Goal: Navigation & Orientation: Find specific page/section

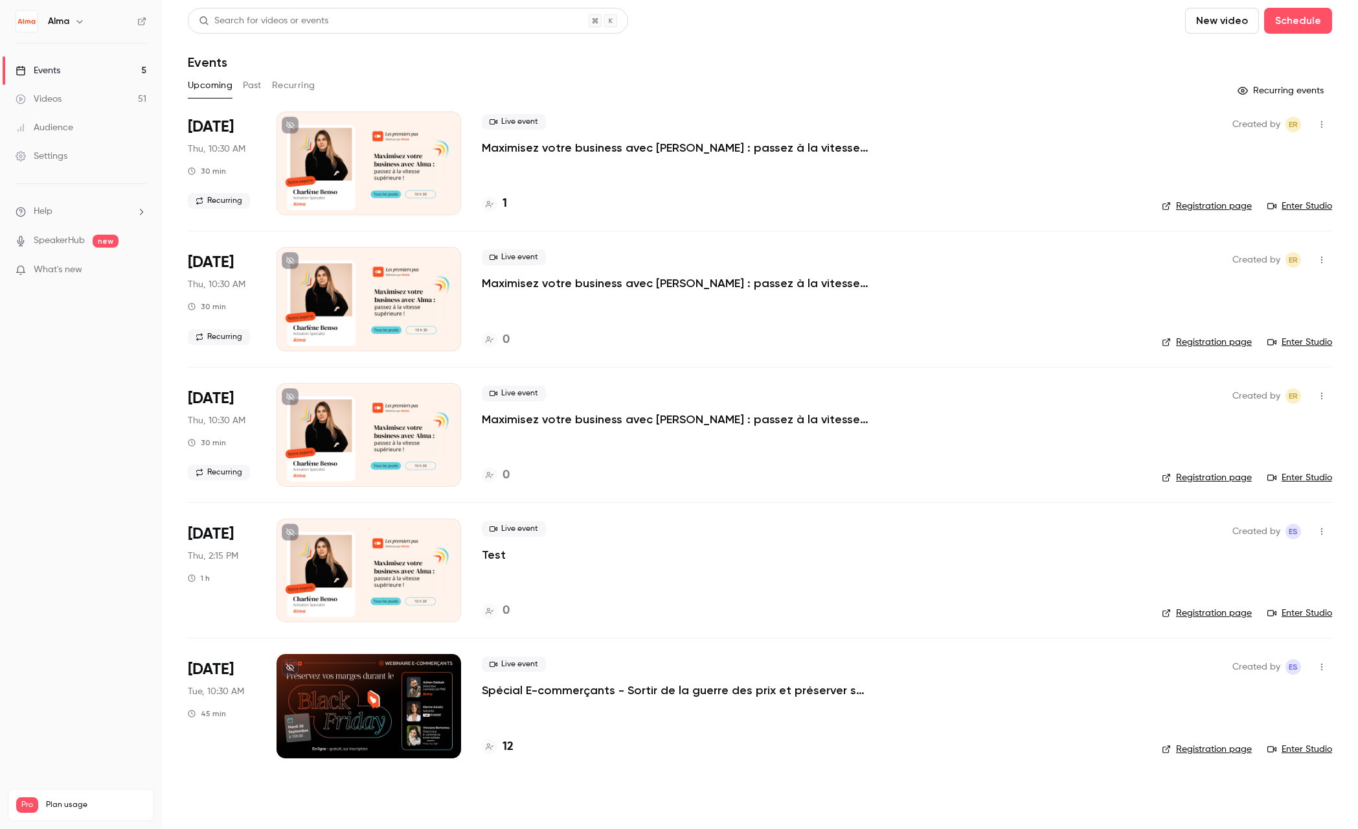
click at [650, 689] on p "Spécial E-commerçants - Sortir de la guerre des prix et préserver ses marges pe…" at bounding box center [676, 690] width 389 height 16
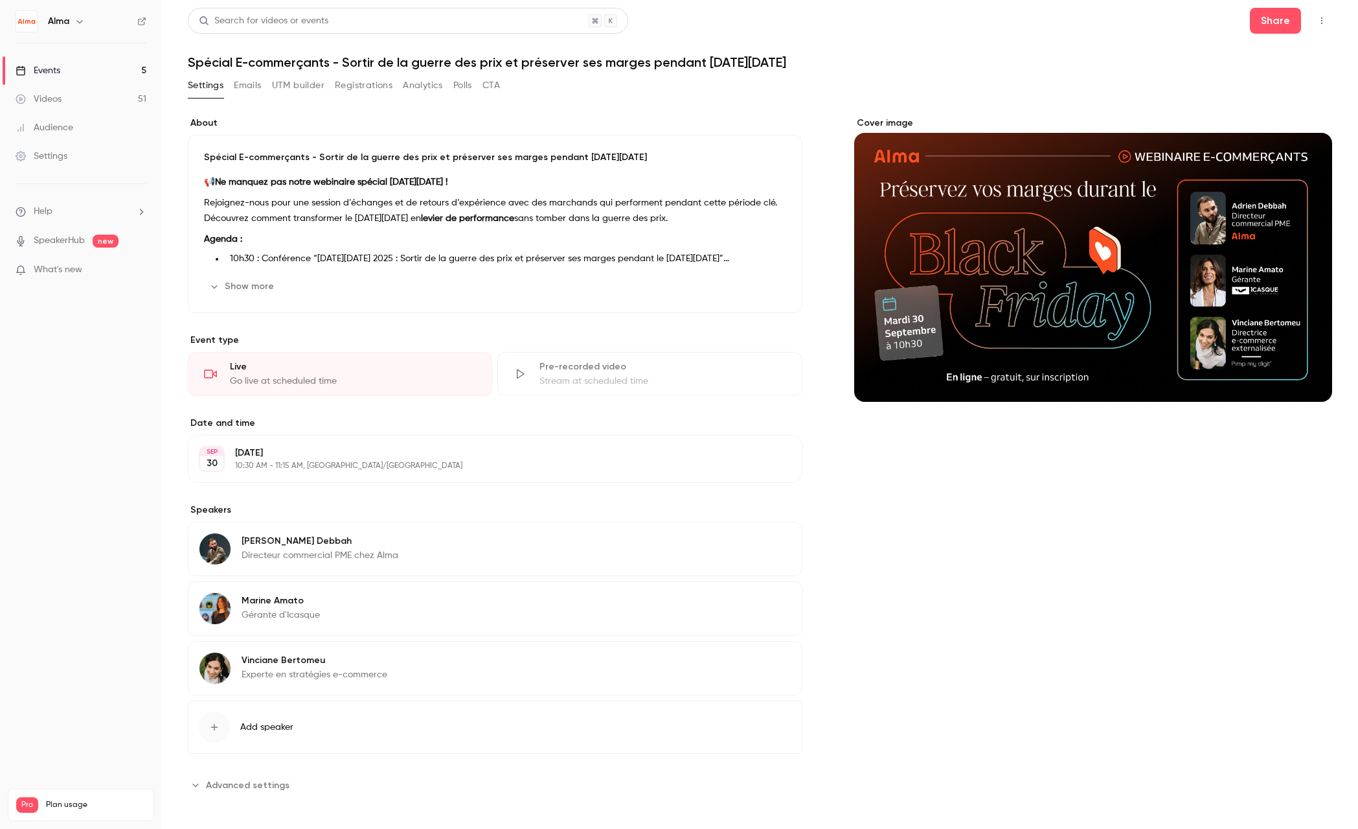
click at [369, 85] on button "Registrations" at bounding box center [364, 85] width 58 height 21
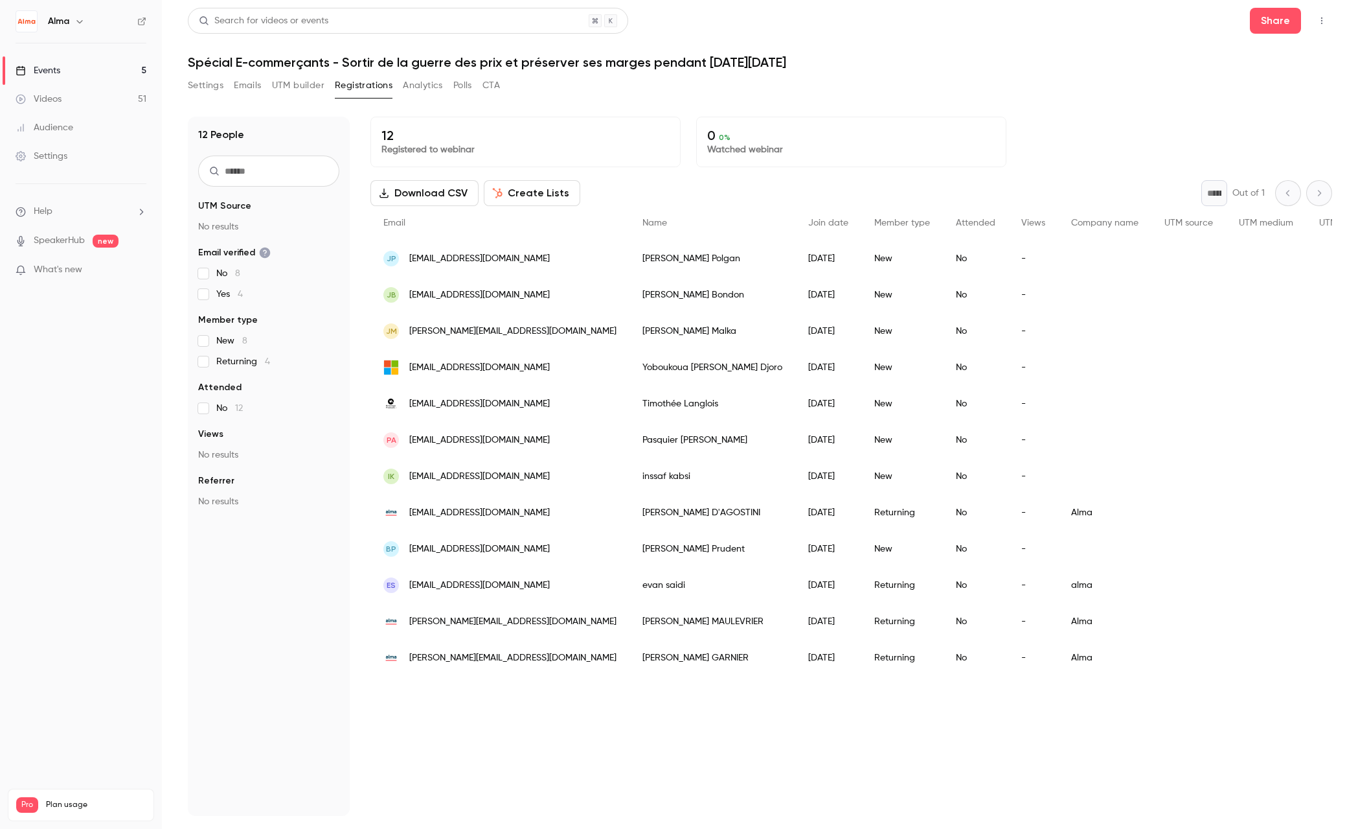
click at [217, 83] on button "Settings" at bounding box center [206, 85] width 36 height 21
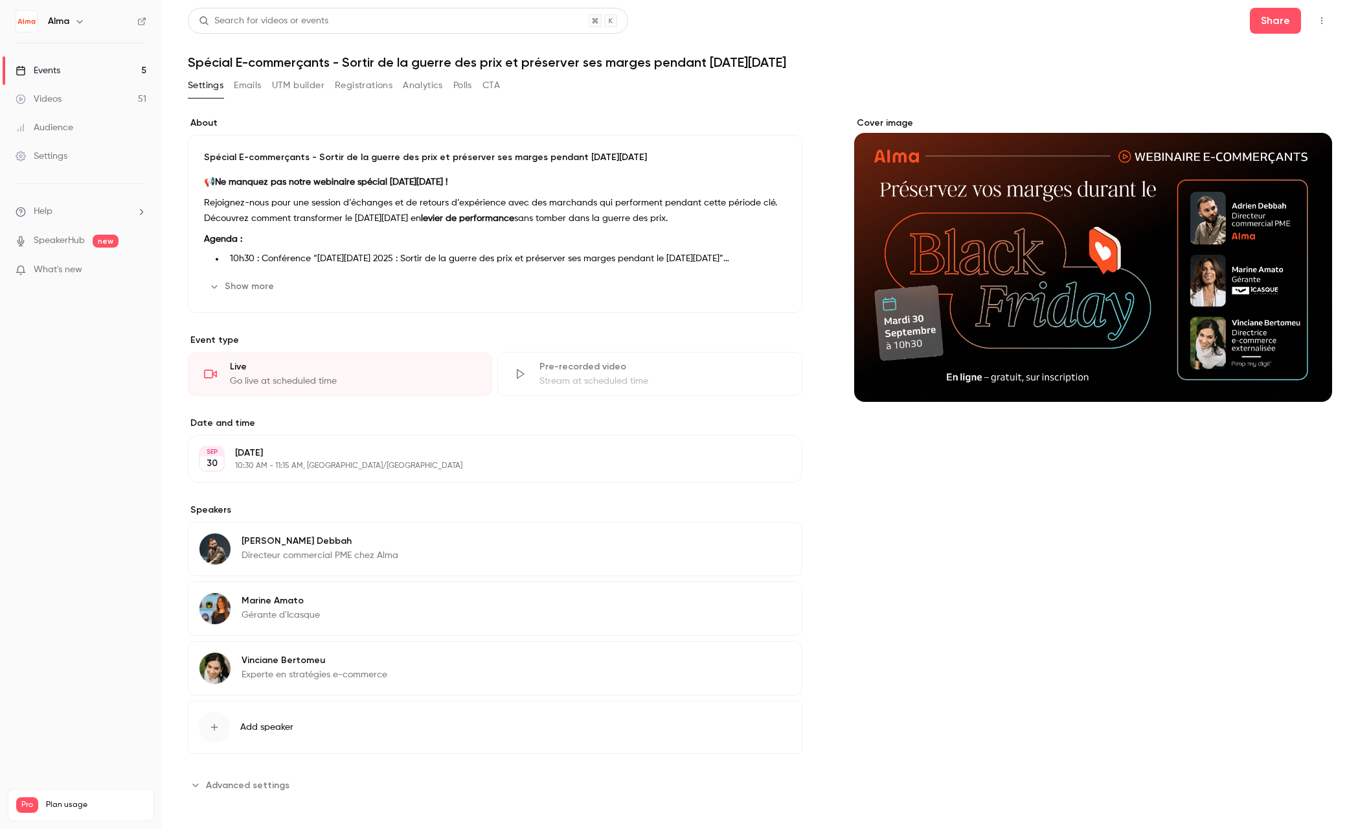
click at [65, 71] on link "Events 5" at bounding box center [81, 70] width 162 height 29
